Goal: Information Seeking & Learning: Check status

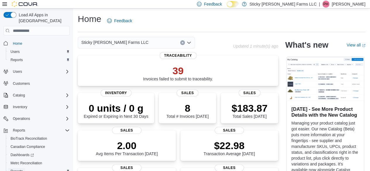
click at [13, 169] on span "Reports" at bounding box center [17, 171] width 12 height 5
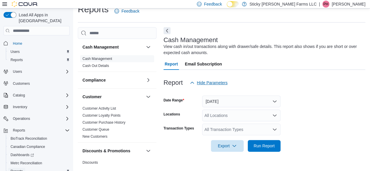
scroll to position [11, 0]
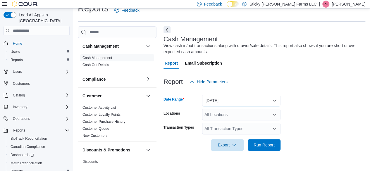
click at [274, 99] on button "Today" at bounding box center [241, 101] width 78 height 12
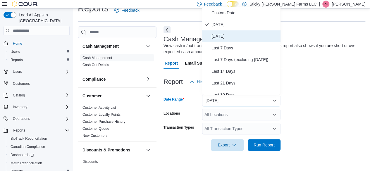
click at [230, 37] on span "Yesterday" at bounding box center [244, 36] width 67 height 7
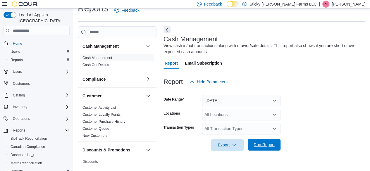
click at [265, 145] on span "Run Report" at bounding box center [263, 145] width 21 height 6
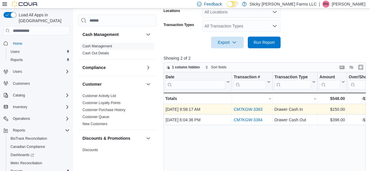
scroll to position [113, 0]
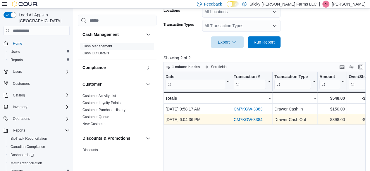
click at [246, 120] on link "CM7KGW-3384" at bounding box center [248, 119] width 29 height 5
